Goal: Navigation & Orientation: Find specific page/section

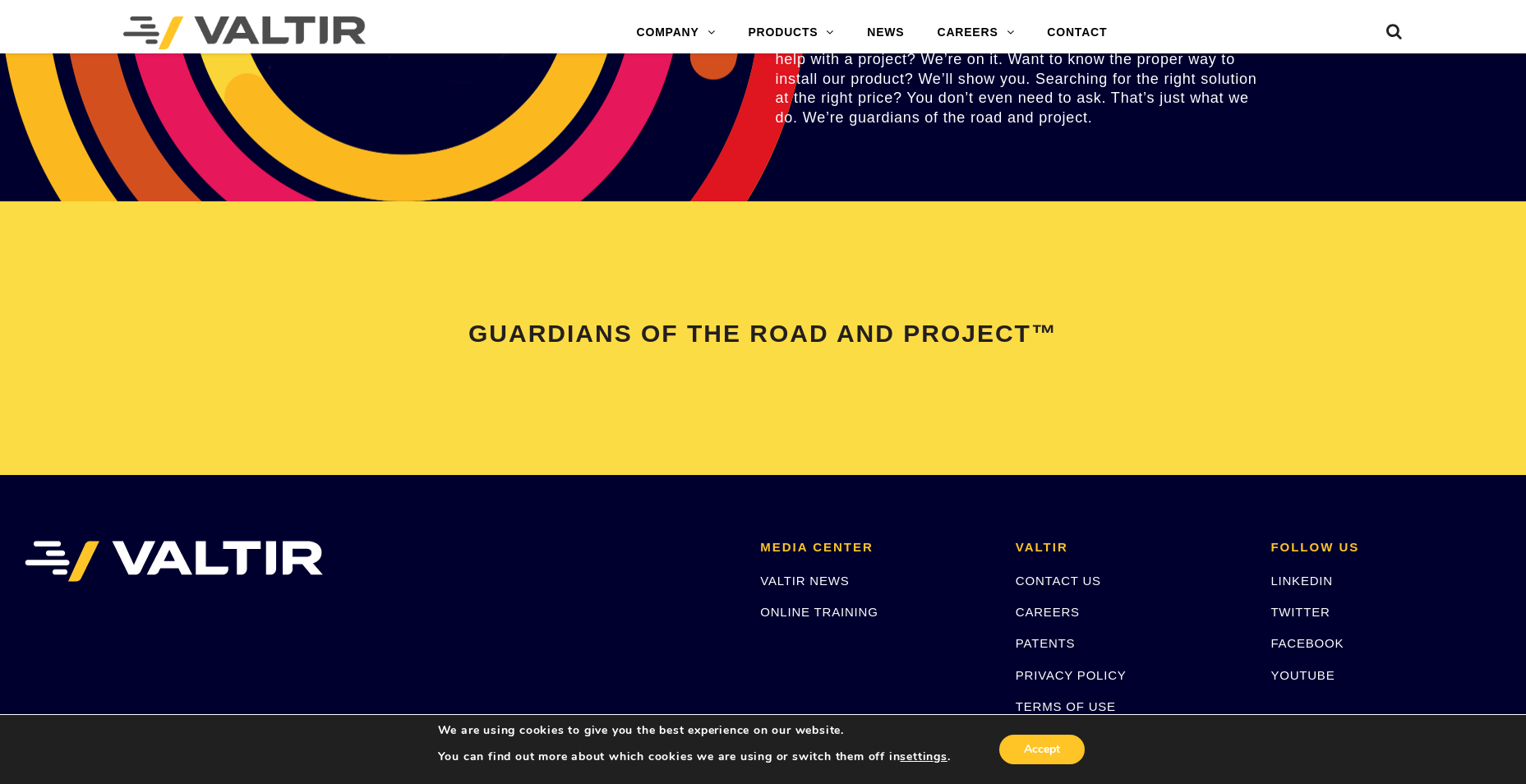
scroll to position [3369, 0]
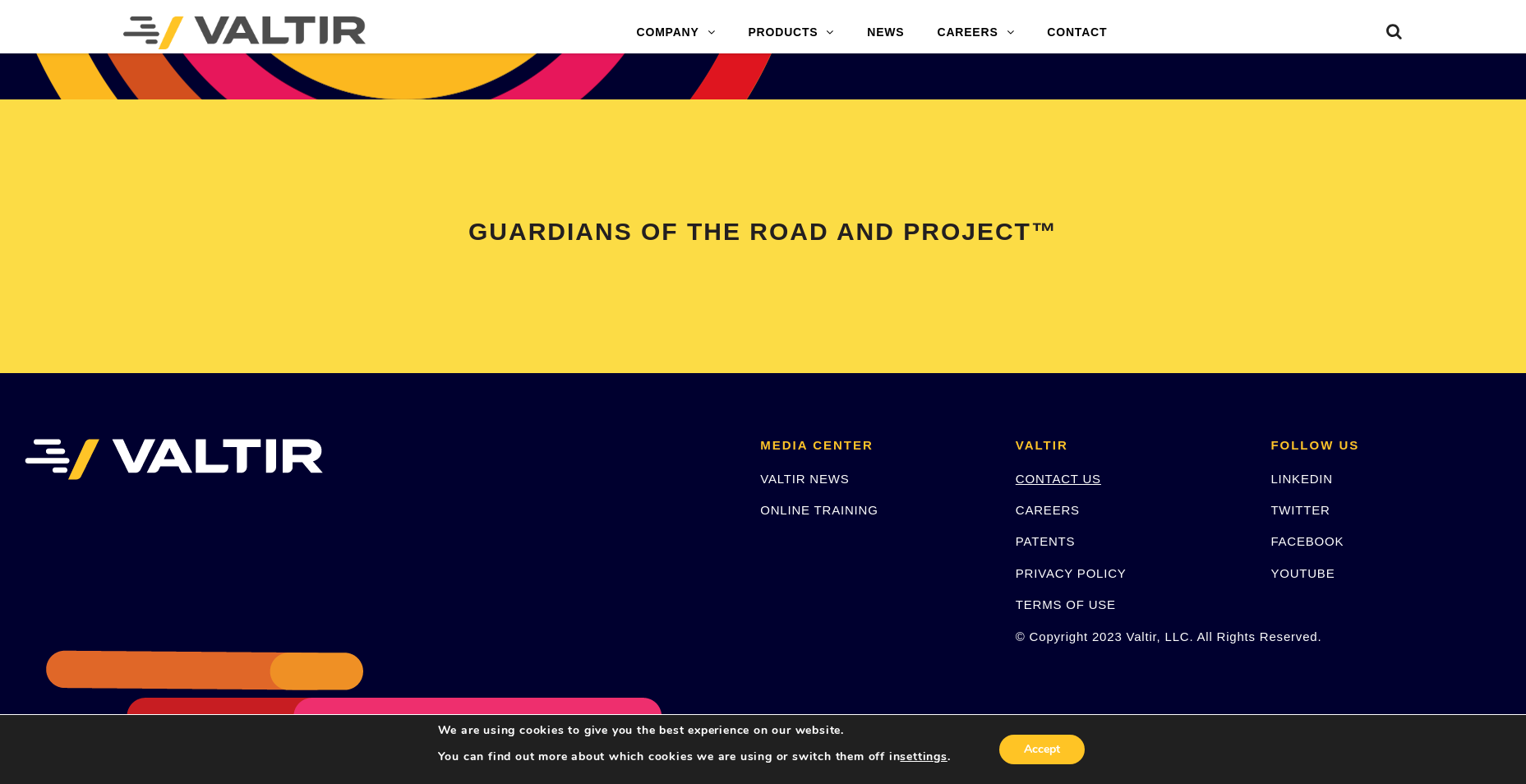
click at [1047, 482] on link "CONTACT US" at bounding box center [1058, 478] width 86 height 14
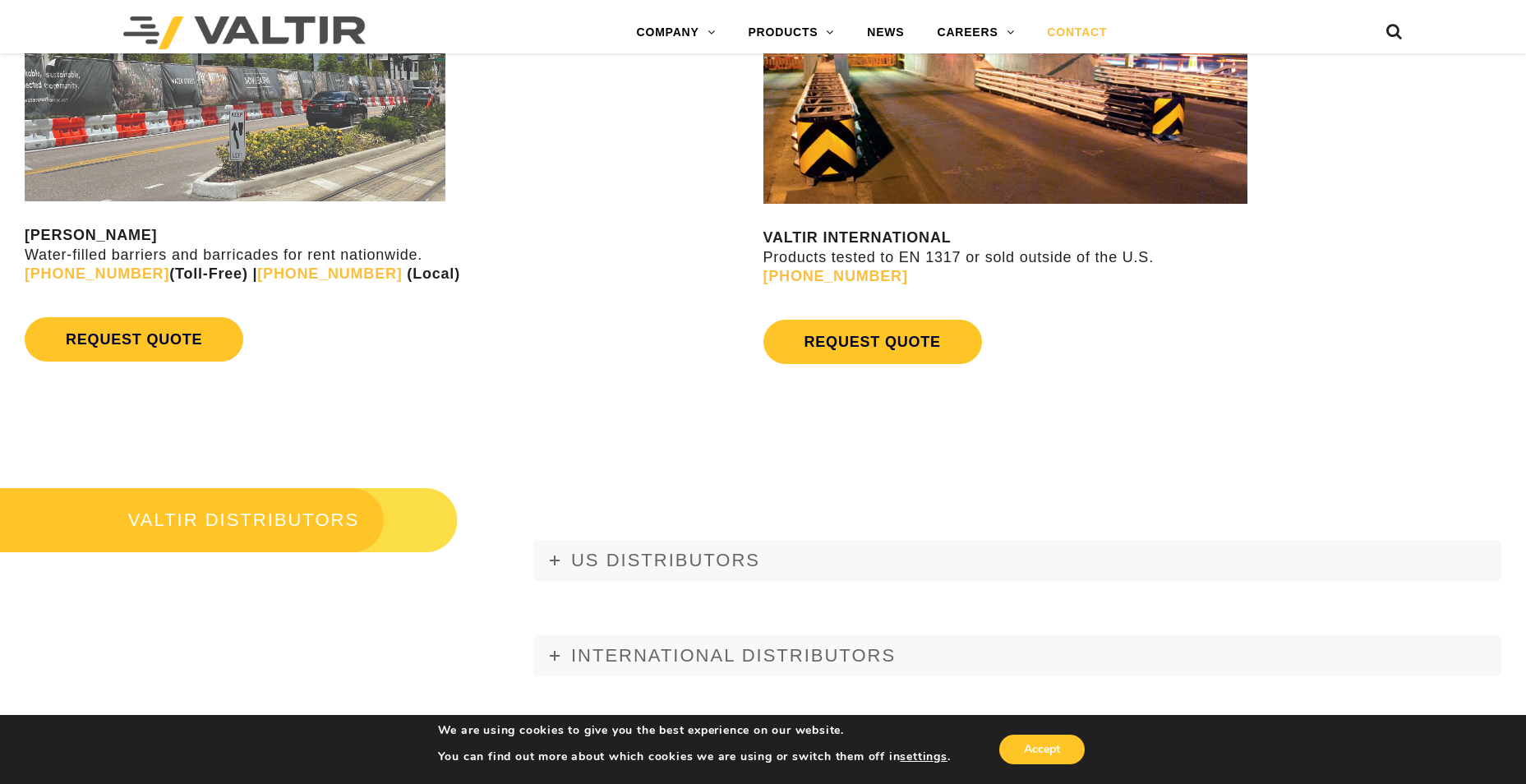
scroll to position [1643, 0]
click at [680, 563] on span "US DISTRIBUTORS" at bounding box center [666, 559] width 189 height 21
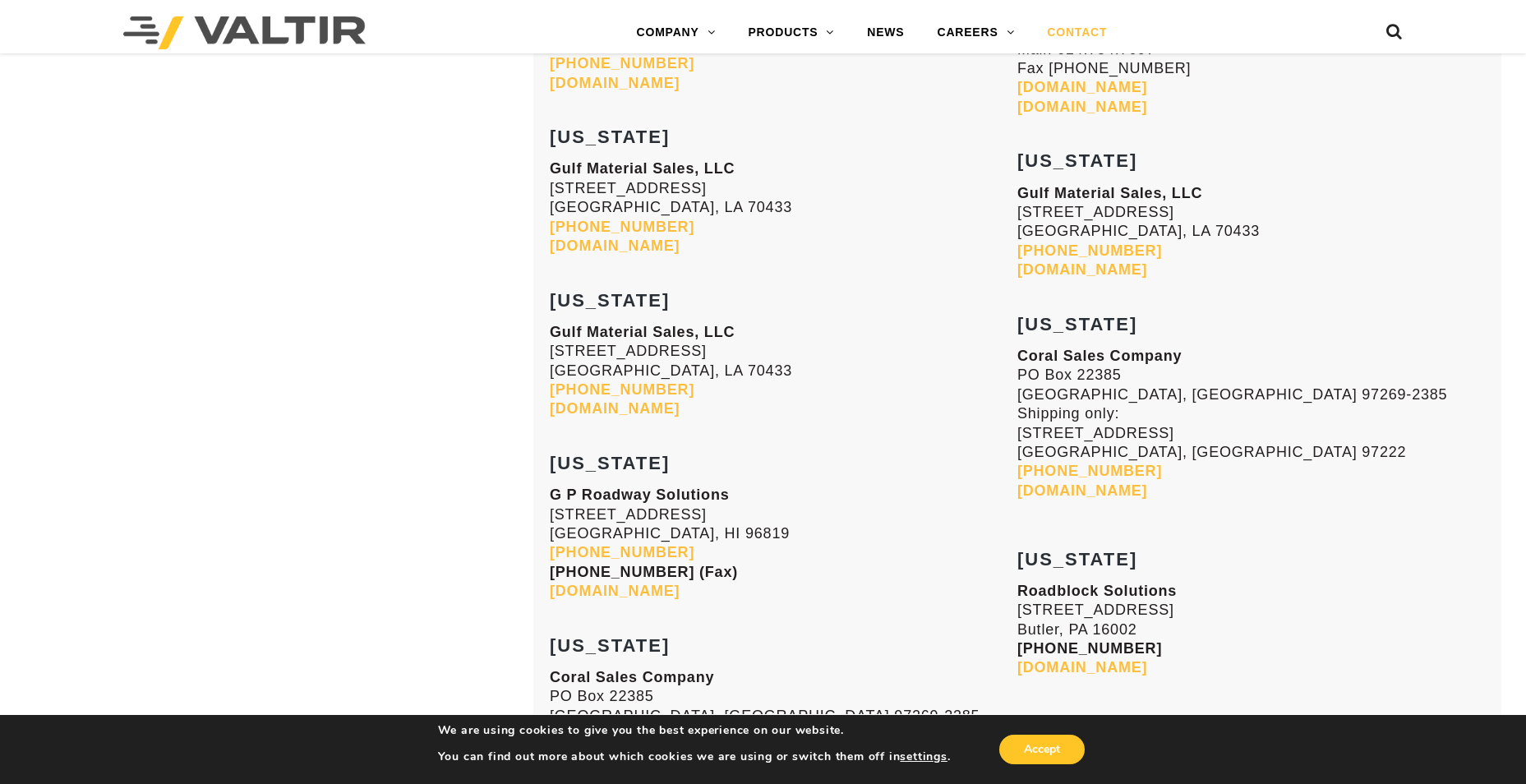
scroll to position [4027, 0]
click at [989, 30] on link "CAREERS" at bounding box center [976, 33] width 110 height 33
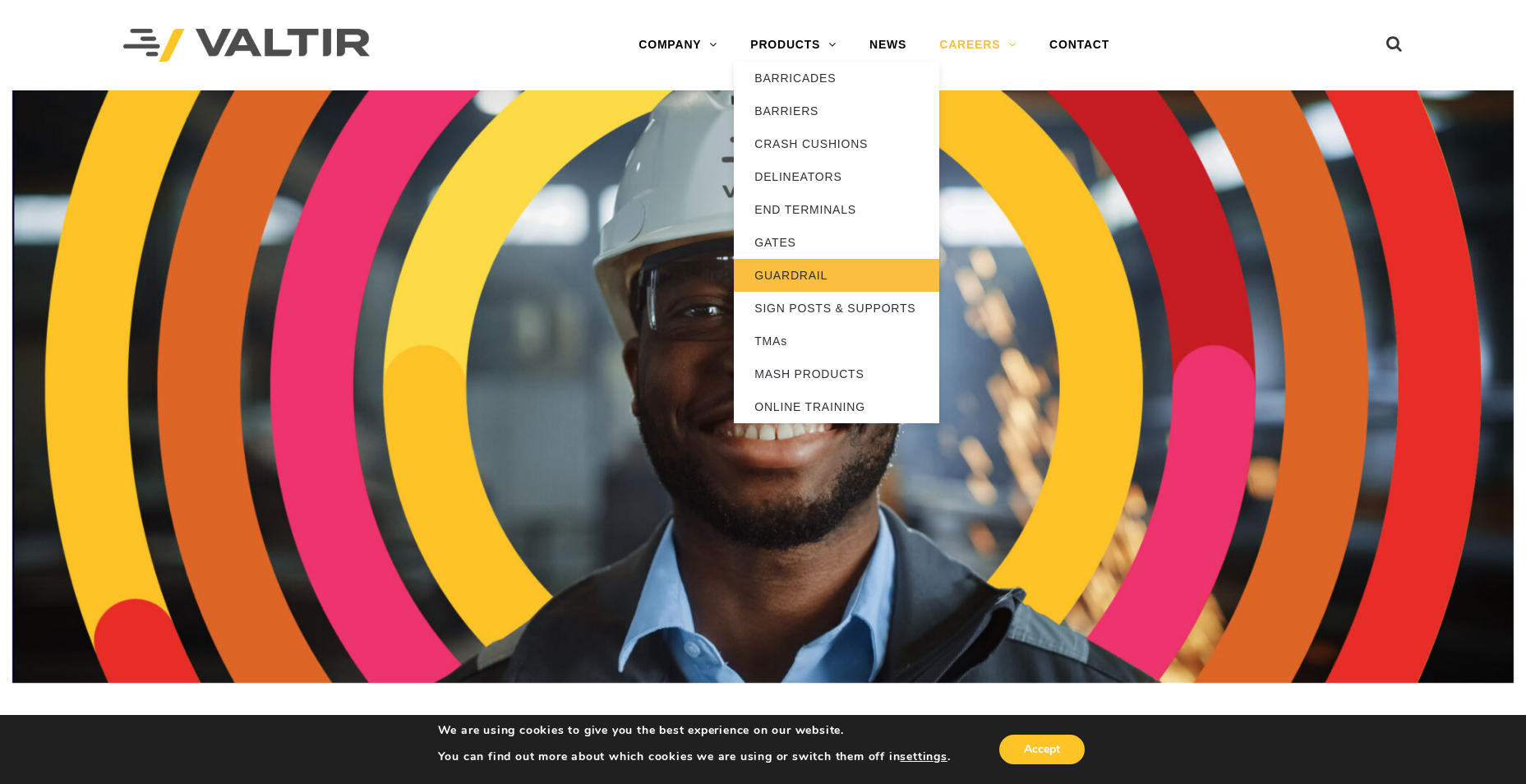
click at [781, 281] on link "GUARDRAIL" at bounding box center [836, 274] width 205 height 33
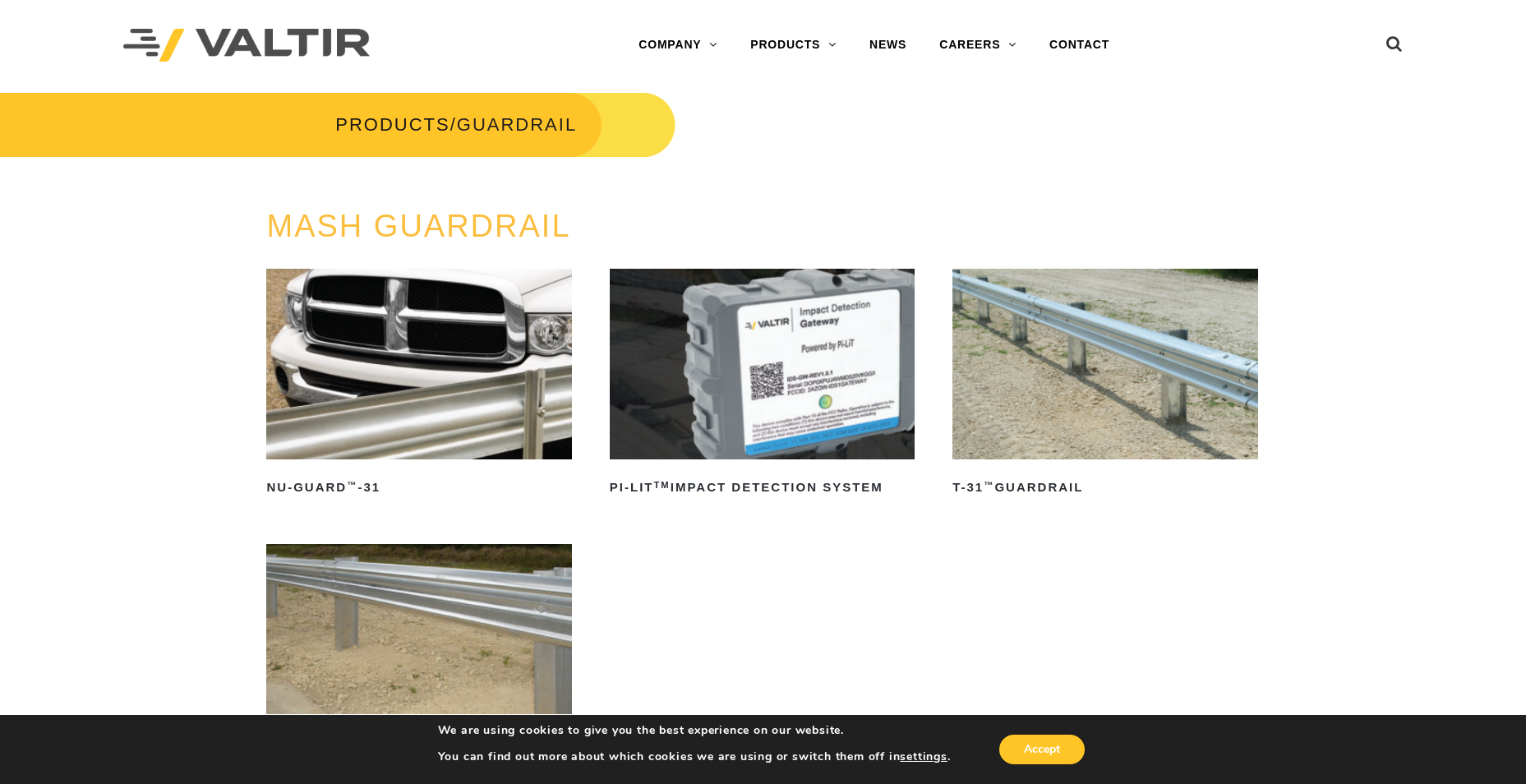
click at [1024, 362] on img at bounding box center [1105, 363] width 305 height 190
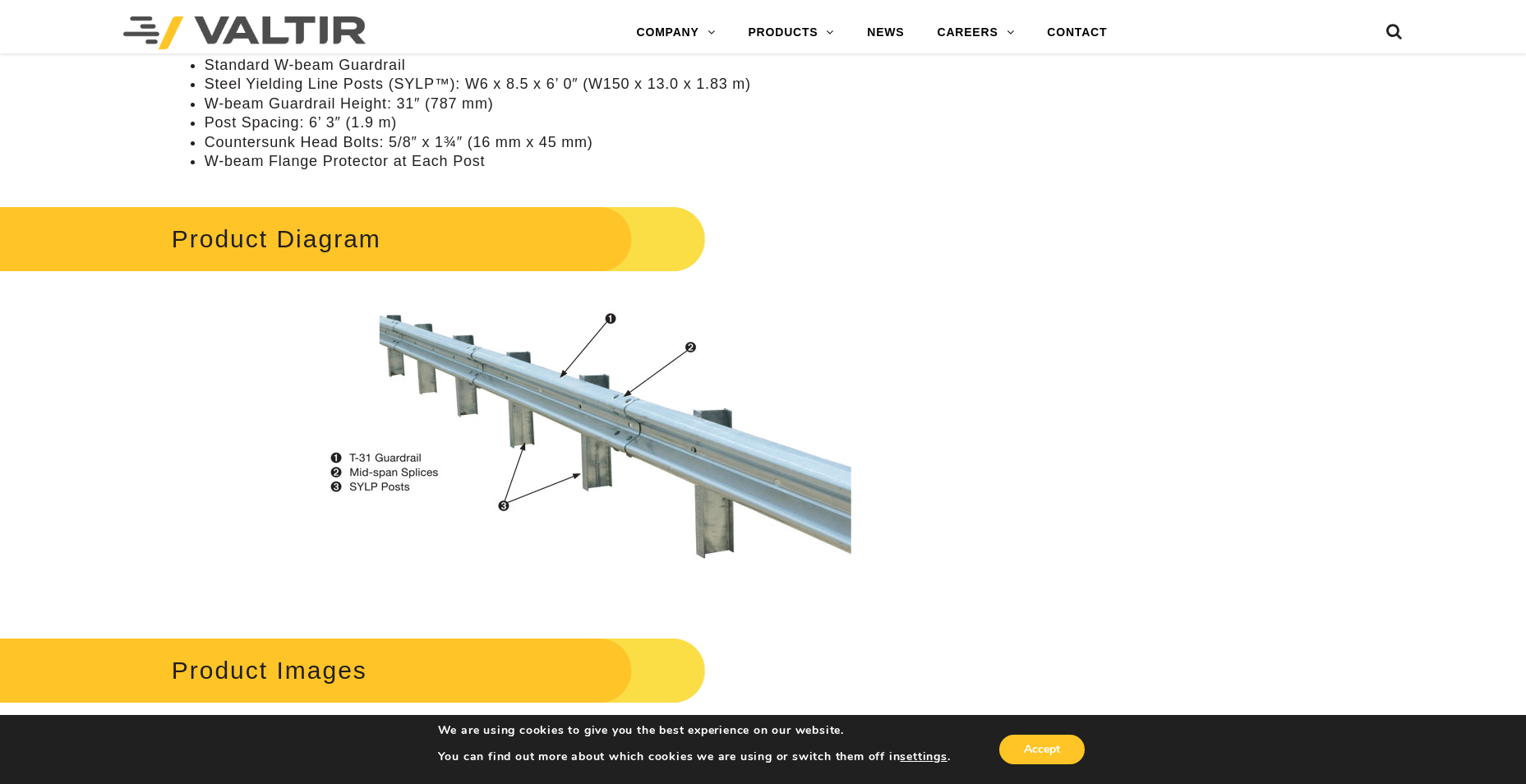
scroll to position [821, 0]
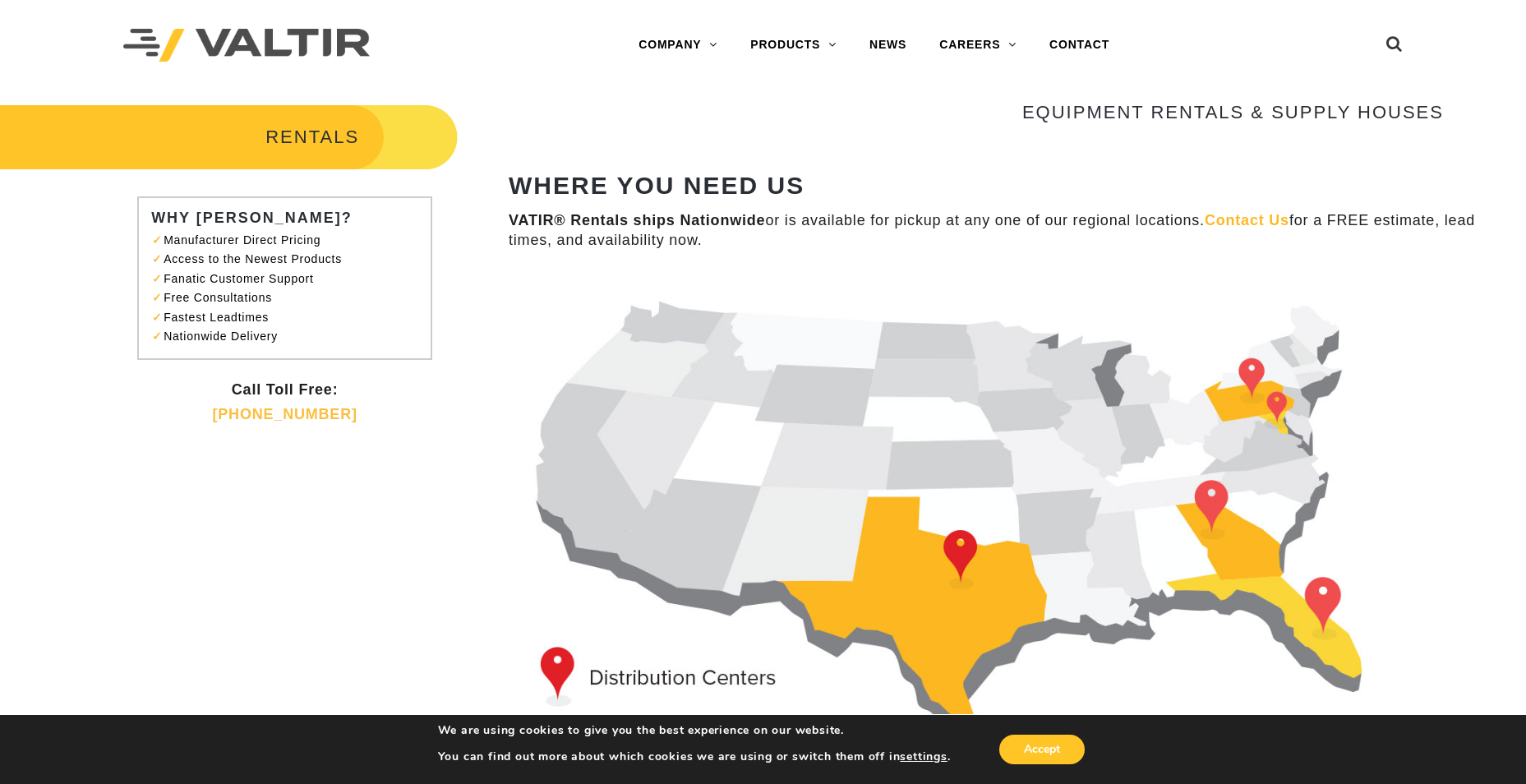
click at [1220, 493] on img at bounding box center [977, 514] width 935 height 479
